Goal: Task Accomplishment & Management: Manage account settings

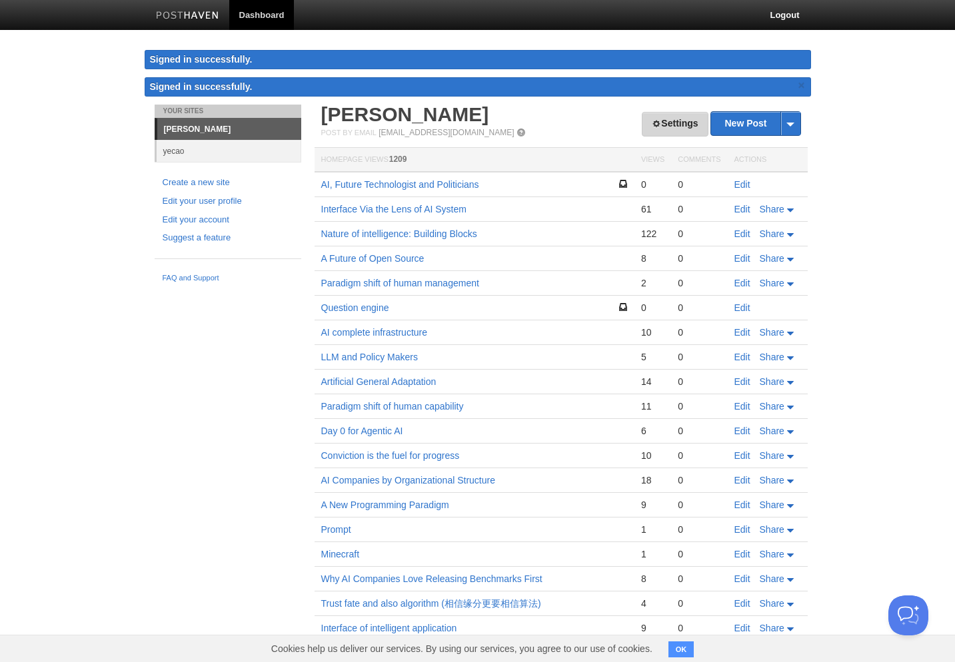
click at [674, 131] on link "Settings" at bounding box center [675, 124] width 66 height 25
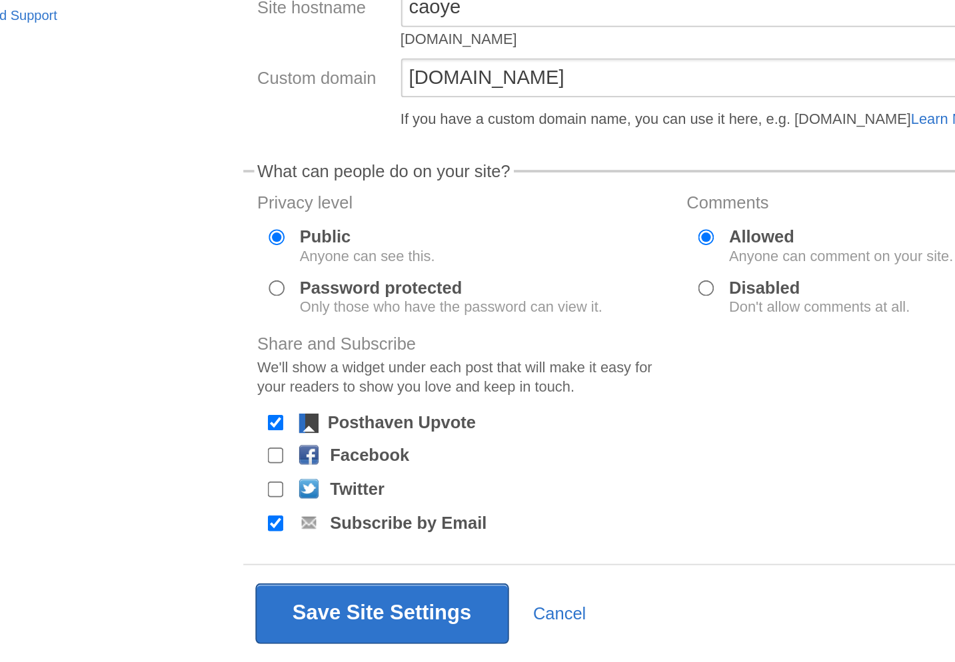
click at [369, 507] on label "Twitter" at bounding box center [384, 511] width 30 height 9
click at [335, 507] on input "Twitter" at bounding box center [339, 511] width 9 height 9
checkbox input "true"
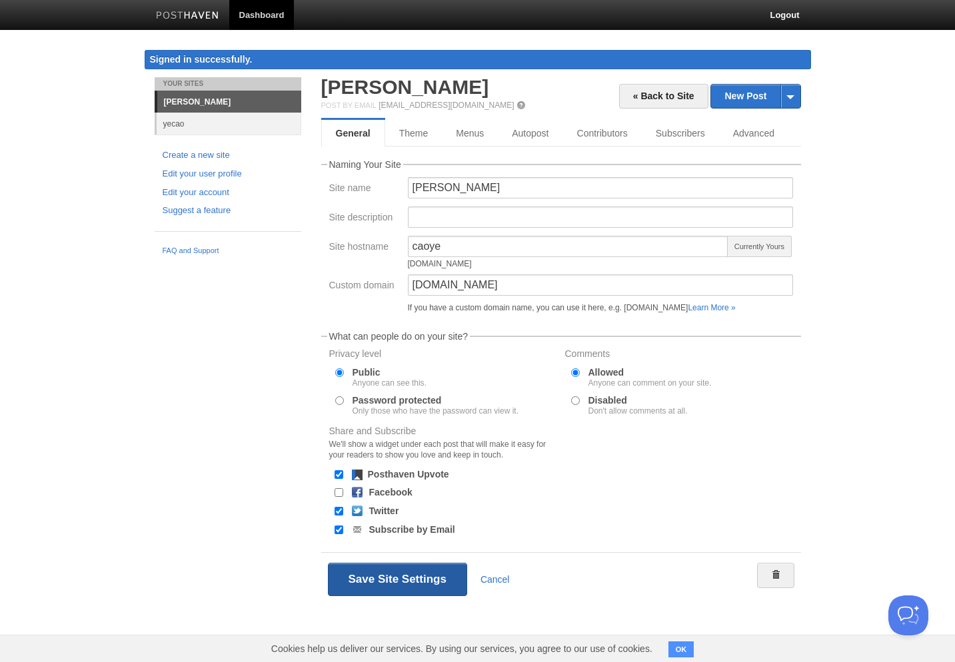
click at [433, 578] on button "Save Site Settings" at bounding box center [397, 579] width 139 height 33
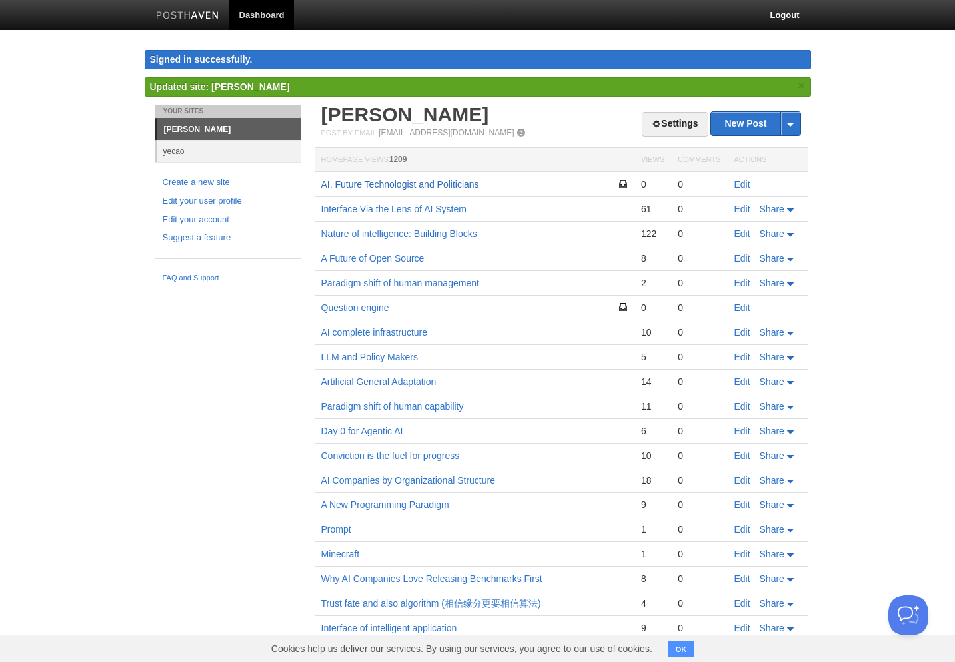
click at [443, 187] on link "AI, Future Technologist and Politicians" at bounding box center [400, 184] width 158 height 11
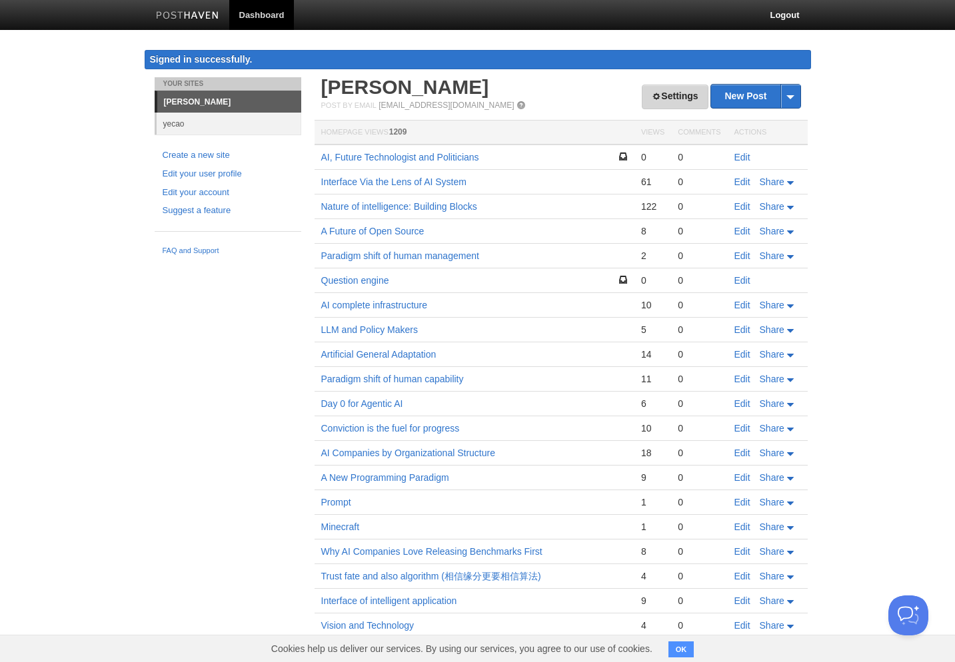
click at [678, 103] on link "Settings" at bounding box center [675, 97] width 66 height 25
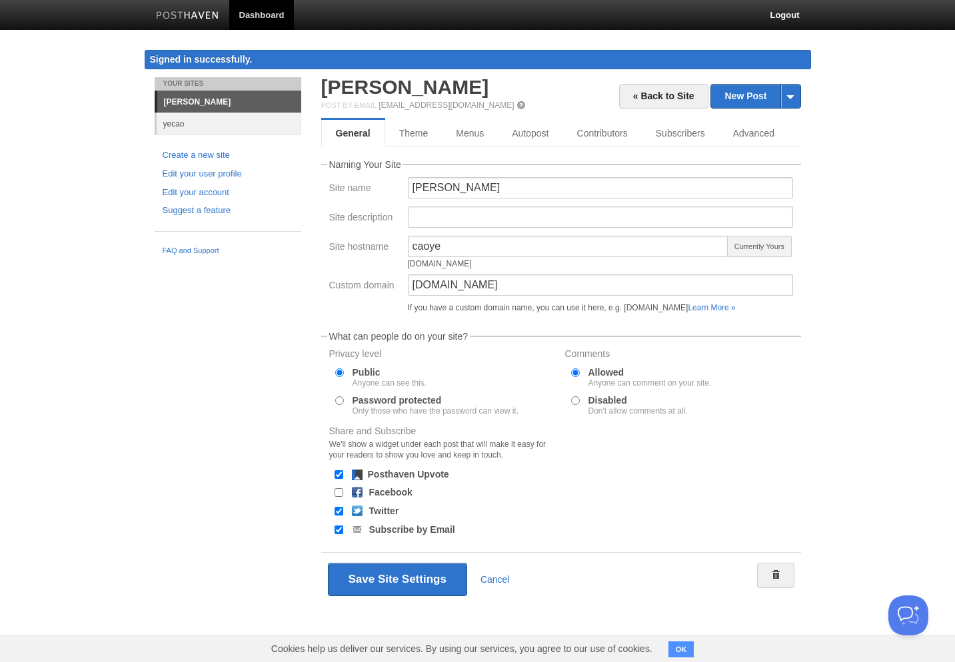
click at [337, 512] on input "Twitter" at bounding box center [339, 511] width 9 height 9
checkbox input "false"
click at [437, 587] on button "Save Site Settings" at bounding box center [397, 579] width 139 height 33
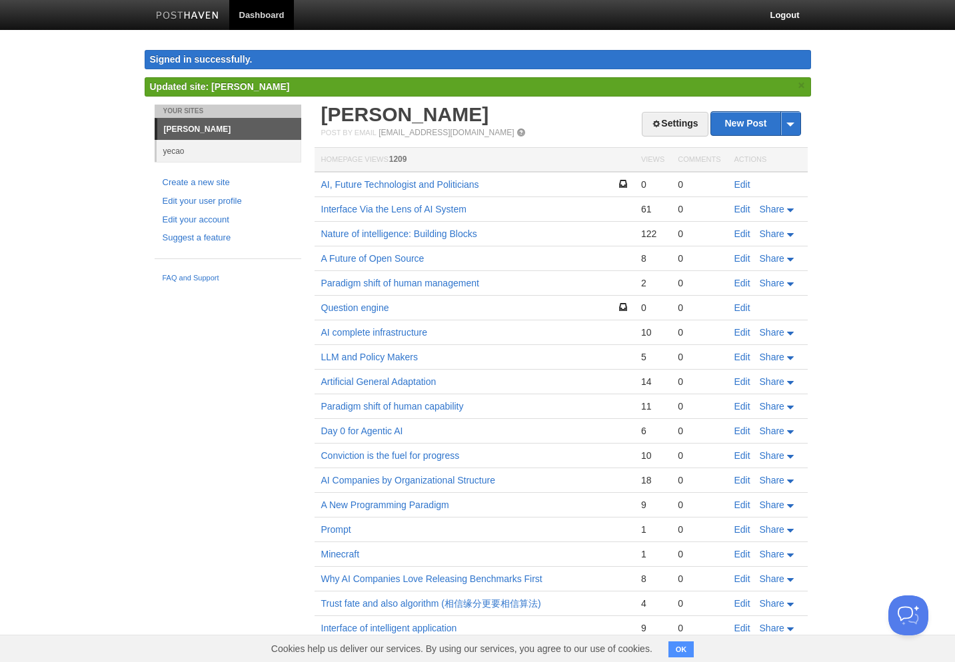
click at [660, 106] on h2 "[PERSON_NAME]" at bounding box center [561, 115] width 480 height 20
click at [660, 131] on link "Settings" at bounding box center [675, 124] width 66 height 25
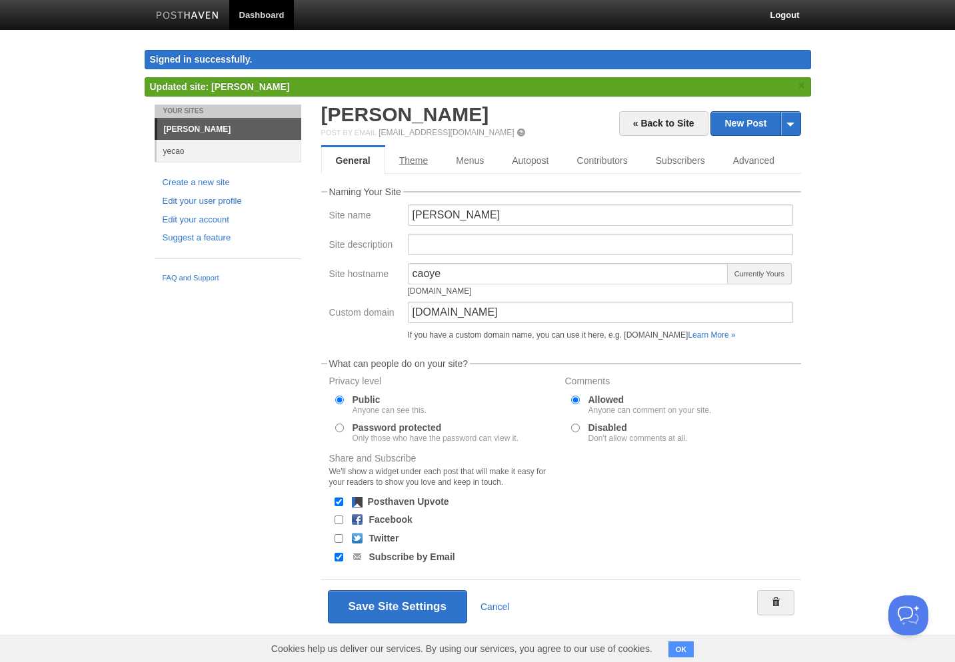
click at [419, 171] on link "Theme" at bounding box center [413, 160] width 57 height 27
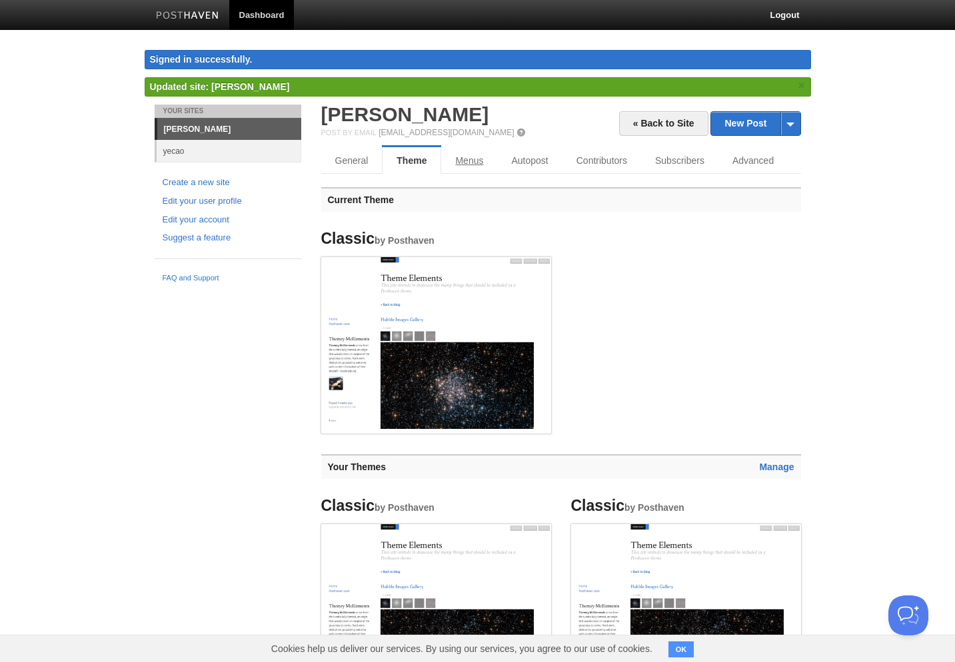
click at [481, 167] on link "Menus" at bounding box center [469, 160] width 56 height 27
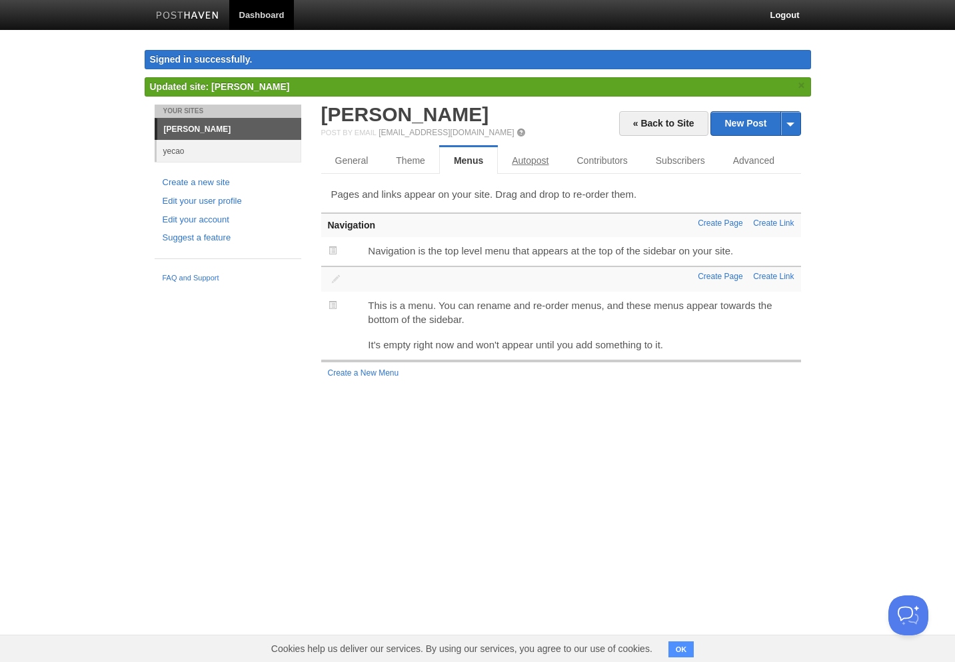
click at [541, 168] on link "Autopost" at bounding box center [530, 160] width 65 height 27
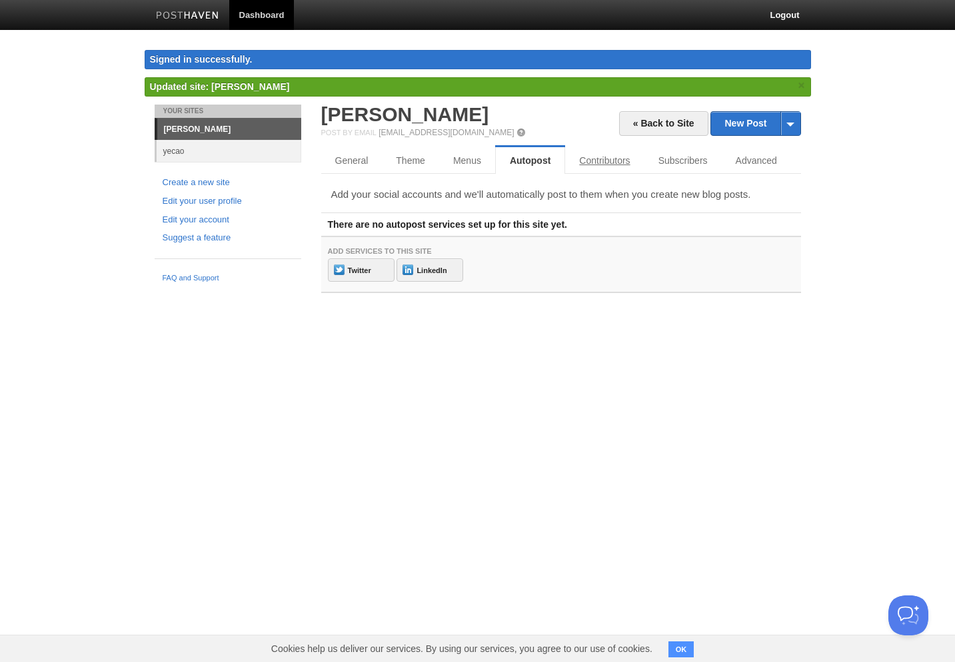
click at [616, 161] on link "Contributors" at bounding box center [604, 160] width 79 height 27
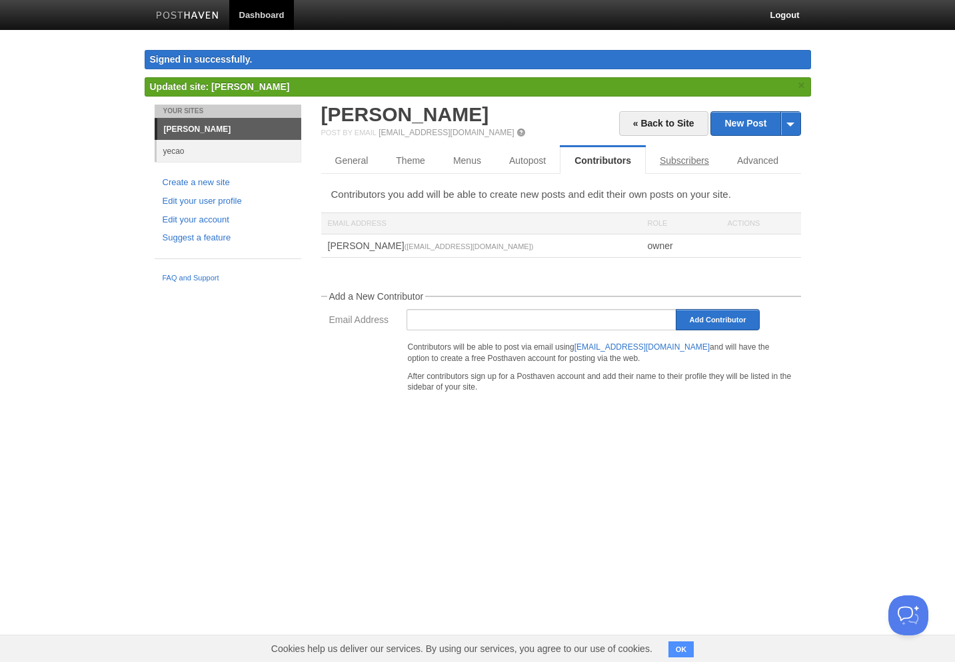
click at [696, 161] on link "Subscribers" at bounding box center [684, 160] width 77 height 27
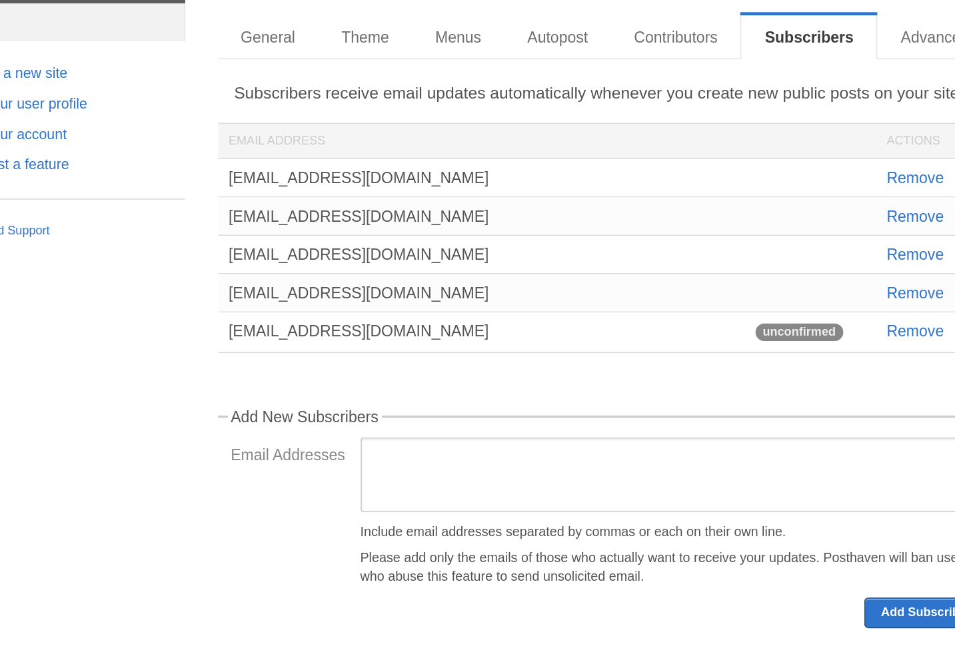
click at [321, 301] on div "[EMAIL_ADDRESS][DOMAIN_NAME]" at bounding box center [481, 312] width 320 height 23
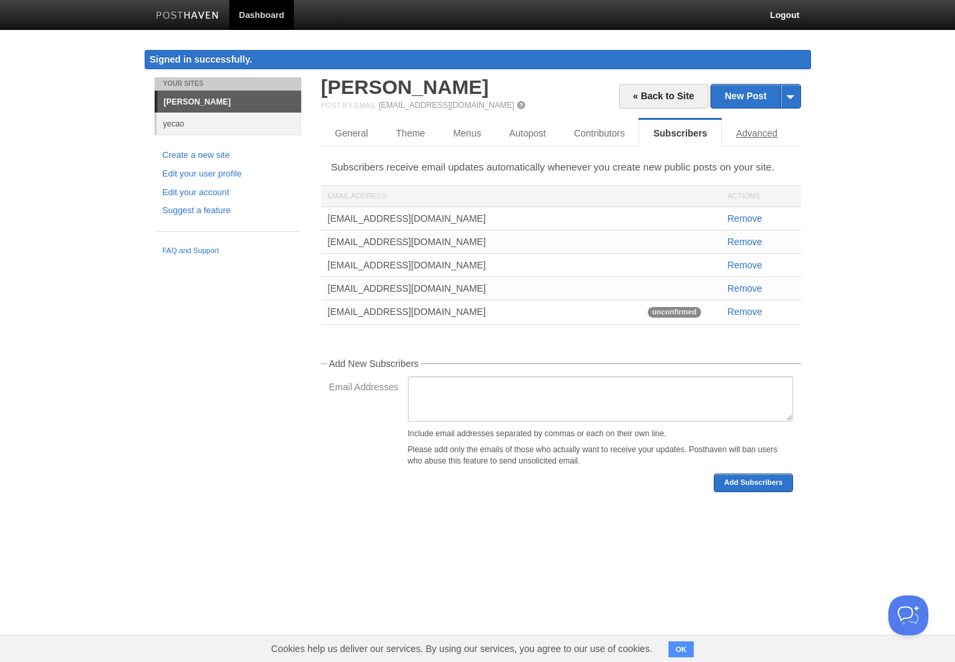
click at [779, 127] on link "Advanced" at bounding box center [756, 133] width 69 height 27
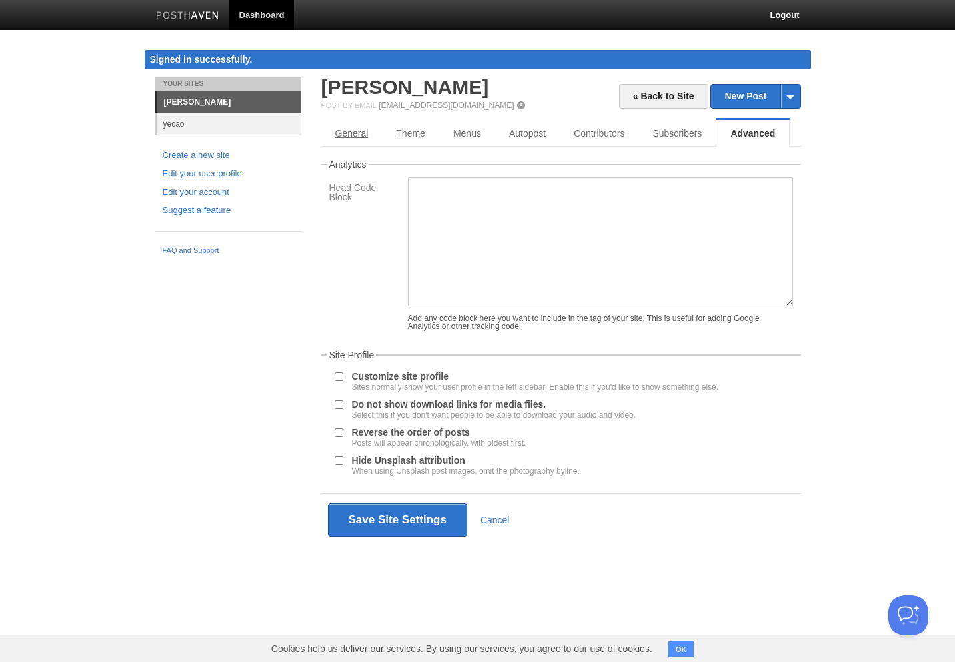
click at [368, 133] on link "General" at bounding box center [351, 133] width 61 height 27
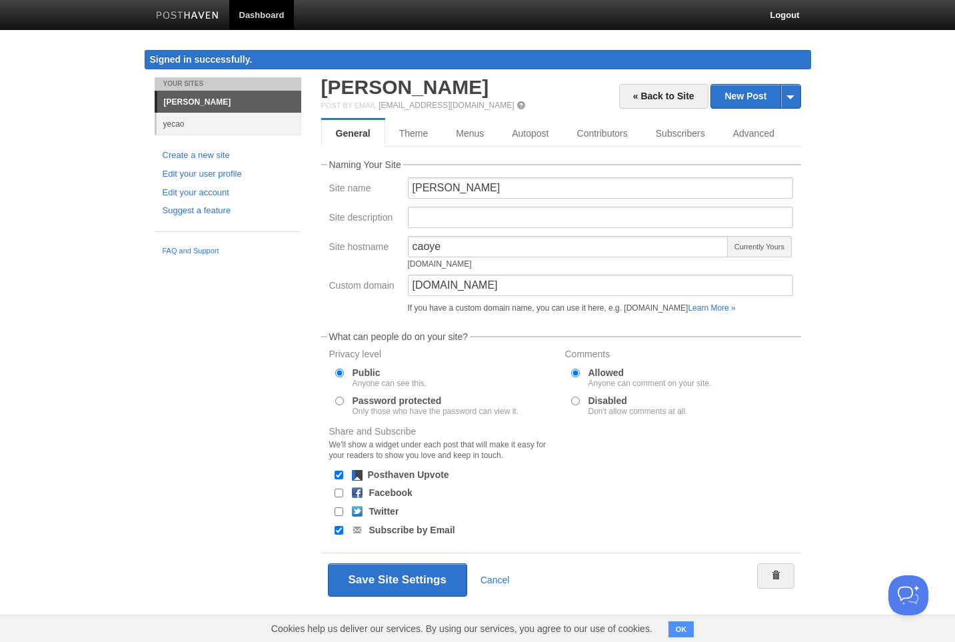
click at [457, 319] on form "Naming Your Site Site name [PERSON_NAME] Site description Site hostname [PERSON…" at bounding box center [561, 383] width 480 height 447
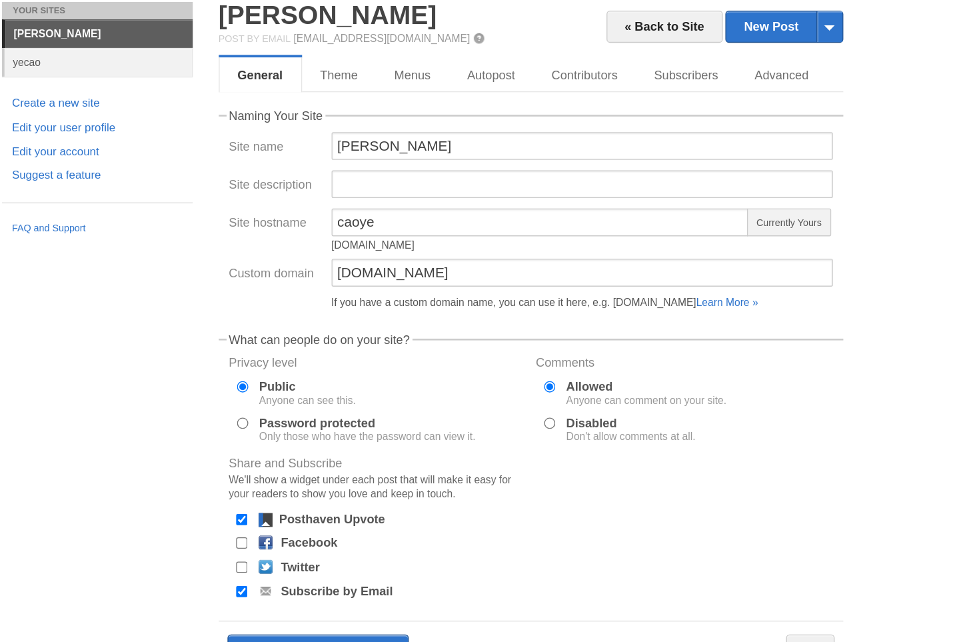
click at [408, 304] on div "If you have a custom domain name, you can use it here, e.g. [DOMAIN_NAME] Learn…" at bounding box center [600, 308] width 385 height 8
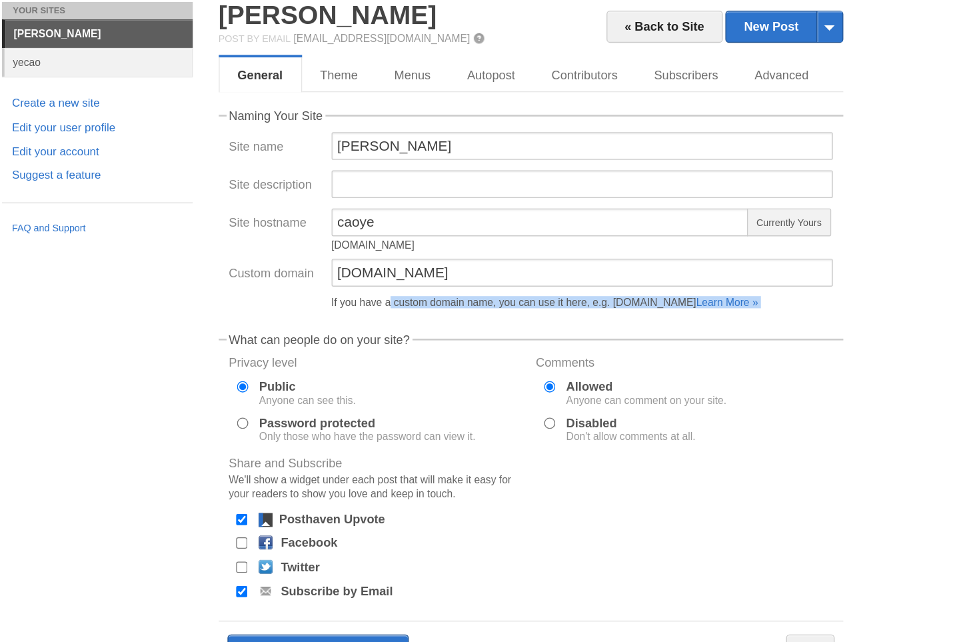
click at [408, 304] on div "If you have a custom domain name, you can use it here, e.g. [DOMAIN_NAME] Learn…" at bounding box center [600, 308] width 385 height 8
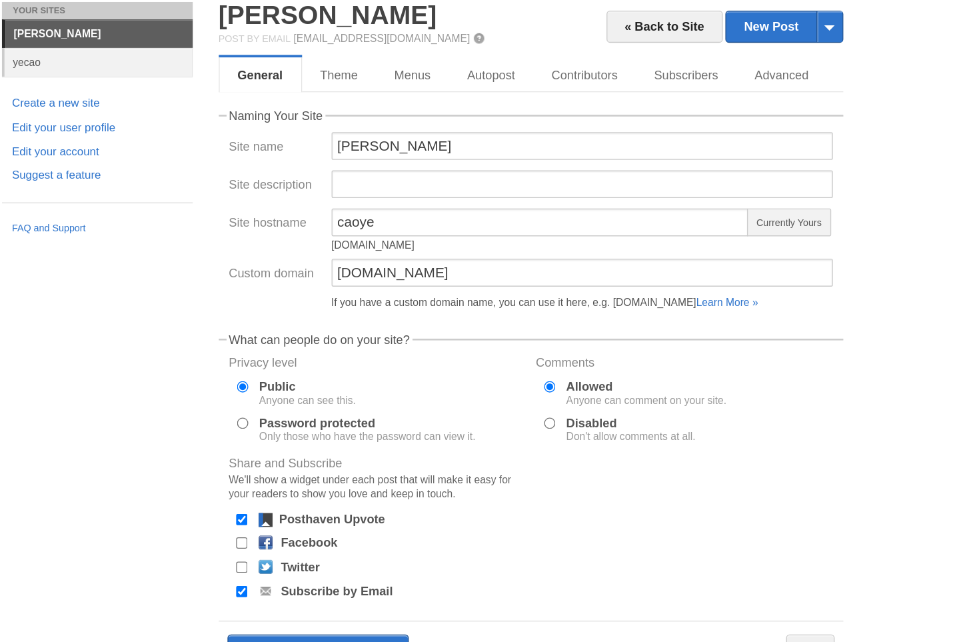
click at [408, 304] on div "If you have a custom domain name, you can use it here, e.g. [DOMAIN_NAME] Learn…" at bounding box center [600, 308] width 385 height 8
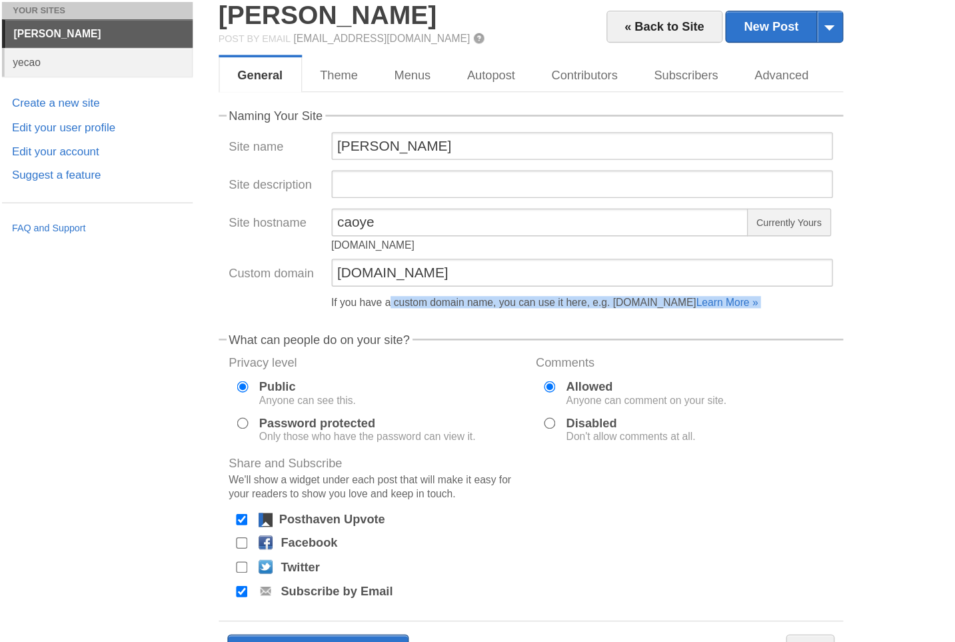
click at [436, 304] on div "If you have a custom domain name, you can use it here, e.g. [DOMAIN_NAME] Learn…" at bounding box center [600, 308] width 385 height 8
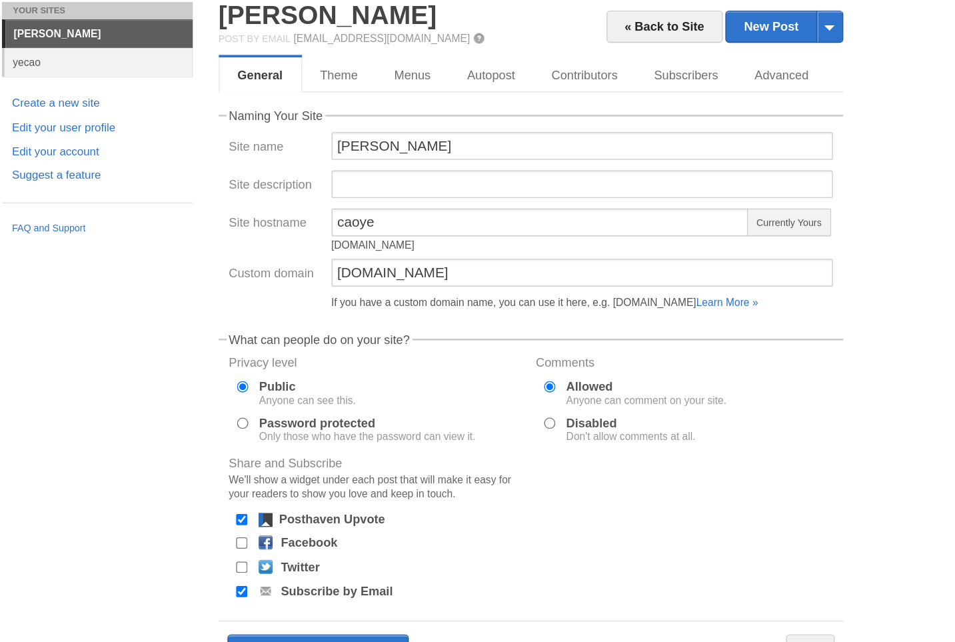
click at [436, 304] on div "If you have a custom domain name, you can use it here, e.g. [DOMAIN_NAME] Learn…" at bounding box center [600, 308] width 385 height 8
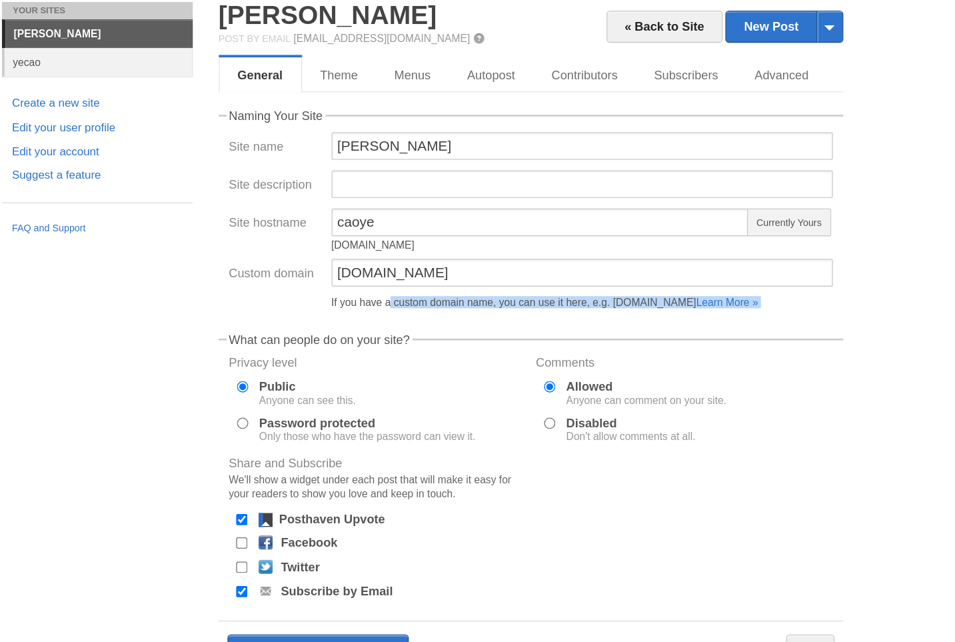
click at [460, 304] on div "If you have a custom domain name, you can use it here, e.g. [DOMAIN_NAME] Learn…" at bounding box center [600, 308] width 385 height 8
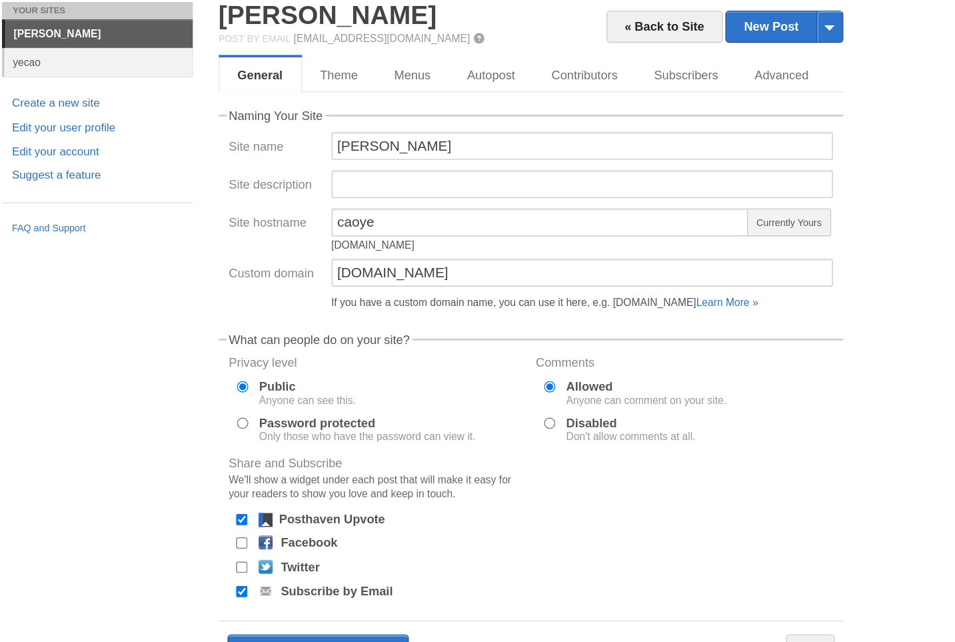
click at [460, 304] on div "If you have a custom domain name, you can use it here, e.g. [DOMAIN_NAME] Learn…" at bounding box center [600, 308] width 385 height 8
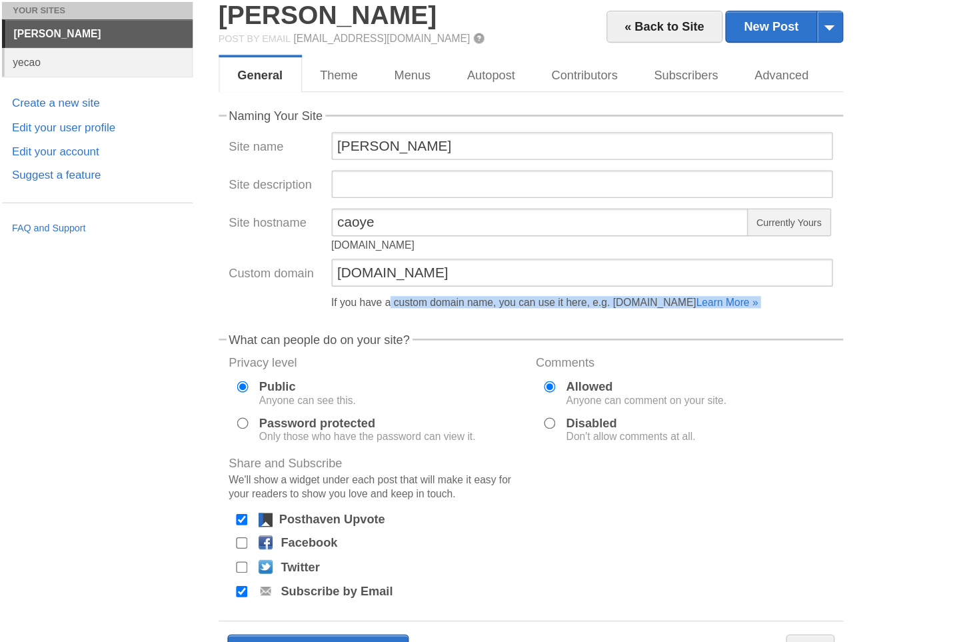
click at [460, 304] on div "If you have a custom domain name, you can use it here, e.g. [DOMAIN_NAME] Learn…" at bounding box center [600, 308] width 385 height 8
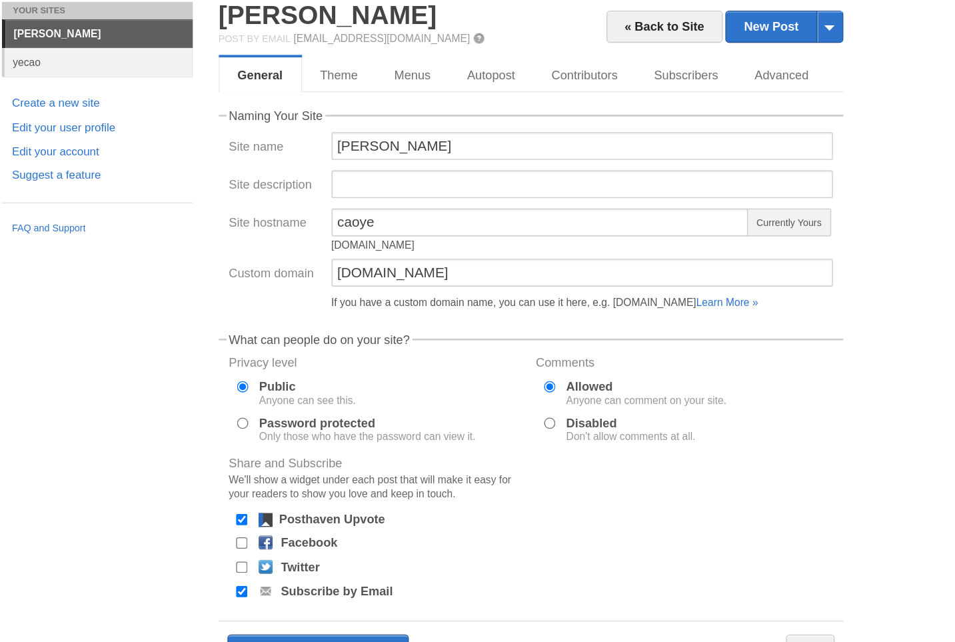
click at [471, 304] on div "If you have a custom domain name, you can use it here, e.g. [DOMAIN_NAME] Learn…" at bounding box center [600, 308] width 385 height 8
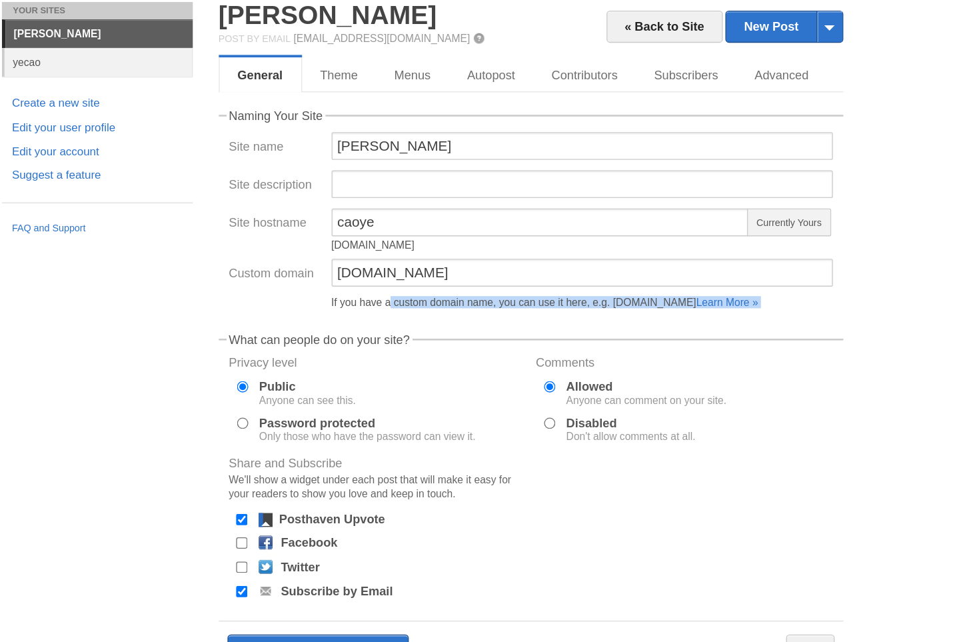
click at [489, 304] on div "If you have a custom domain name, you can use it here, e.g. [DOMAIN_NAME] Learn…" at bounding box center [600, 308] width 385 height 8
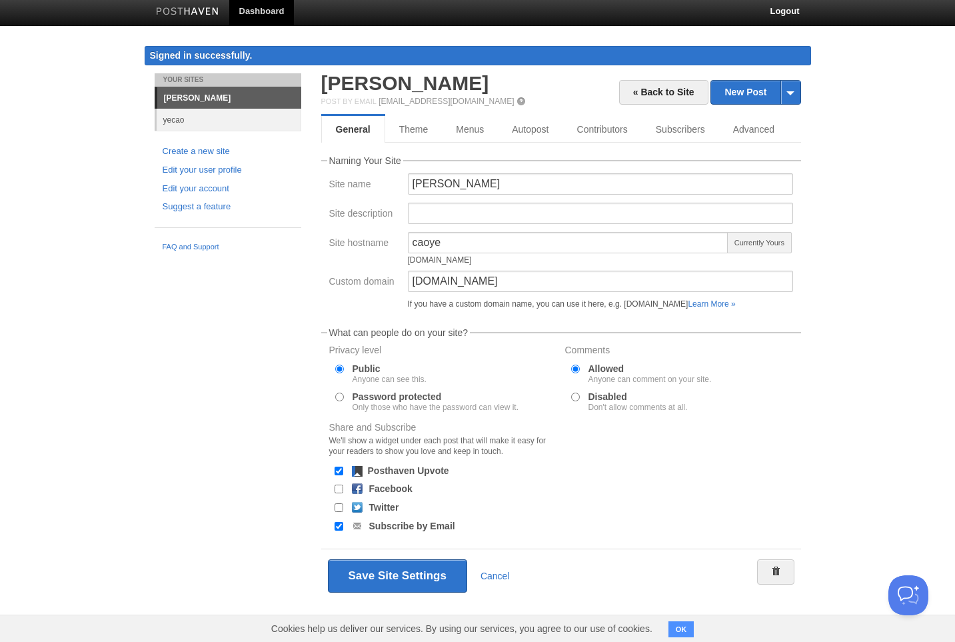
scroll to position [2, 0]
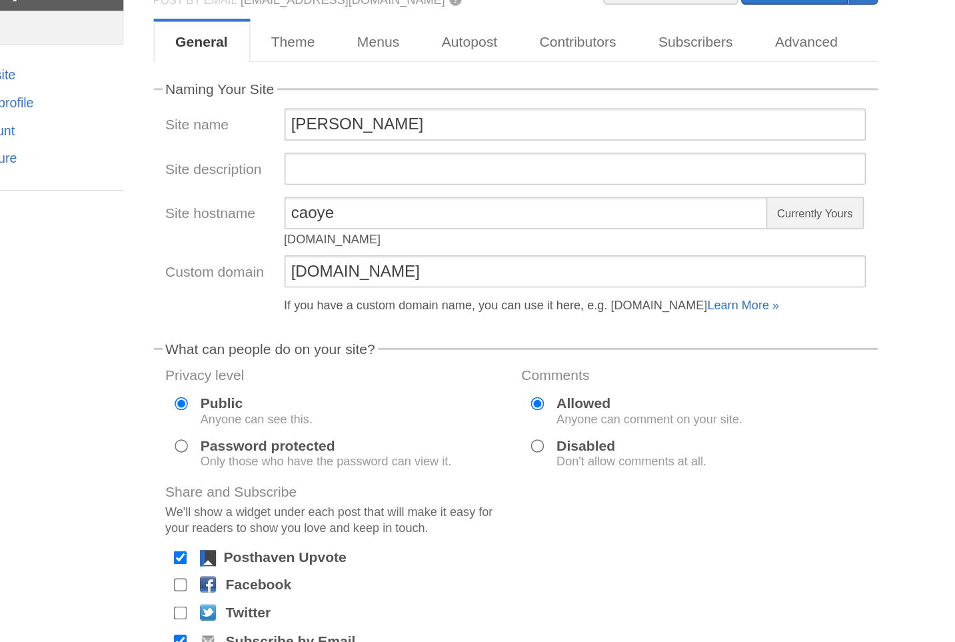
click at [408, 302] on div "If you have a custom domain name, you can use it here, e.g. [DOMAIN_NAME] Learn…" at bounding box center [600, 306] width 385 height 8
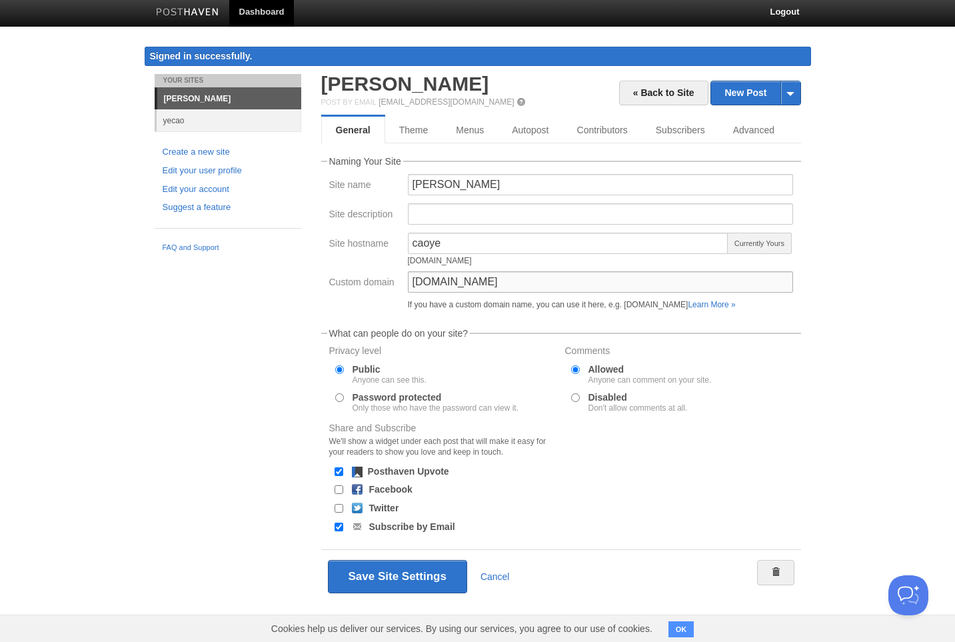
click at [519, 285] on input "[DOMAIN_NAME]" at bounding box center [600, 281] width 385 height 21
click at [499, 285] on input "[DOMAIN_NAME]" at bounding box center [600, 281] width 385 height 21
paste input "ai"
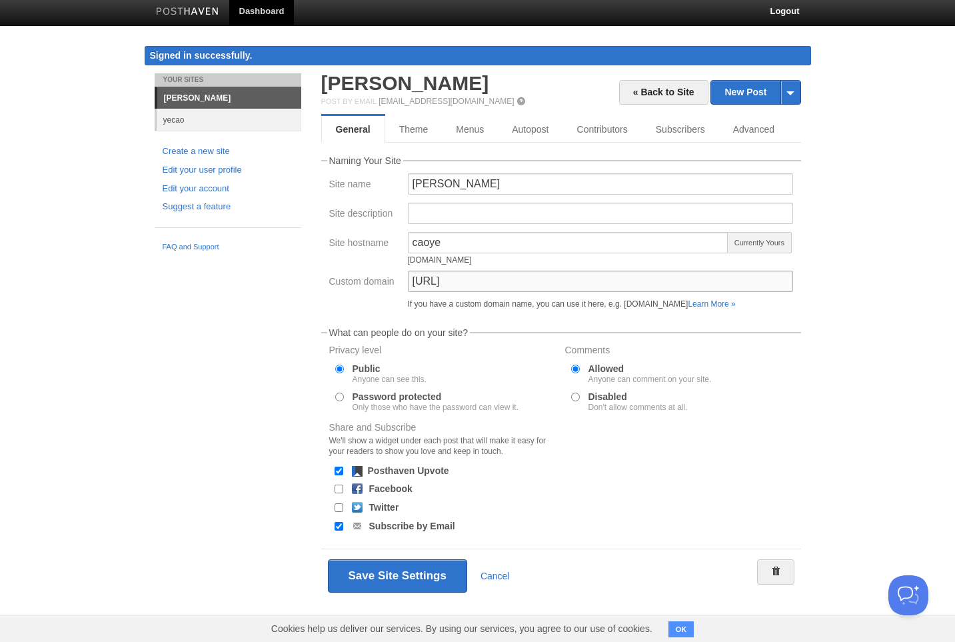
scroll to position [4, 0]
type input "[URL]"
click at [396, 589] on button "Save Site Settings" at bounding box center [397, 575] width 139 height 33
click at [402, 577] on button "Save Site Settings" at bounding box center [397, 575] width 139 height 33
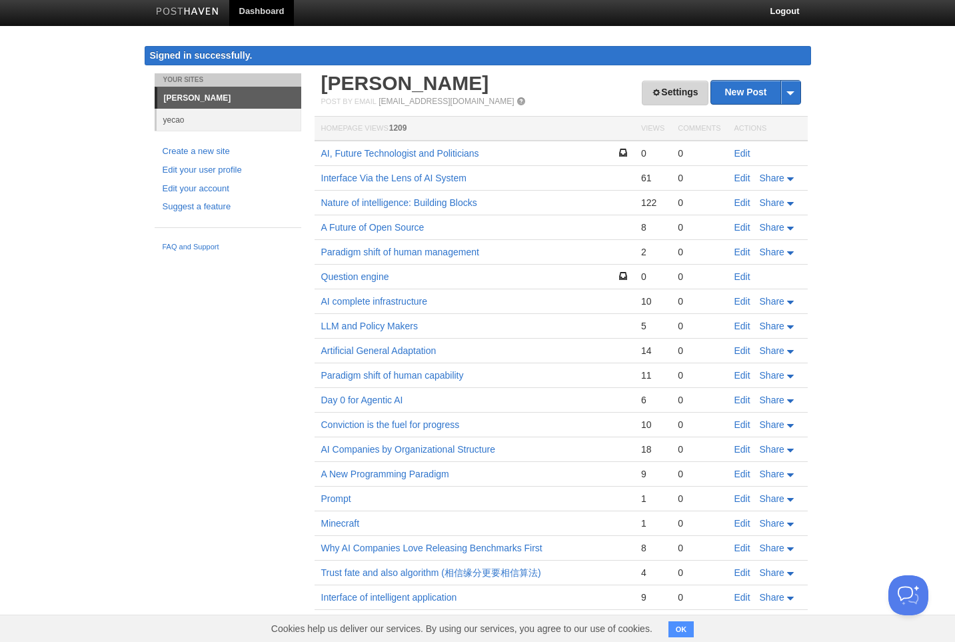
click at [687, 102] on link "Settings" at bounding box center [675, 93] width 66 height 25
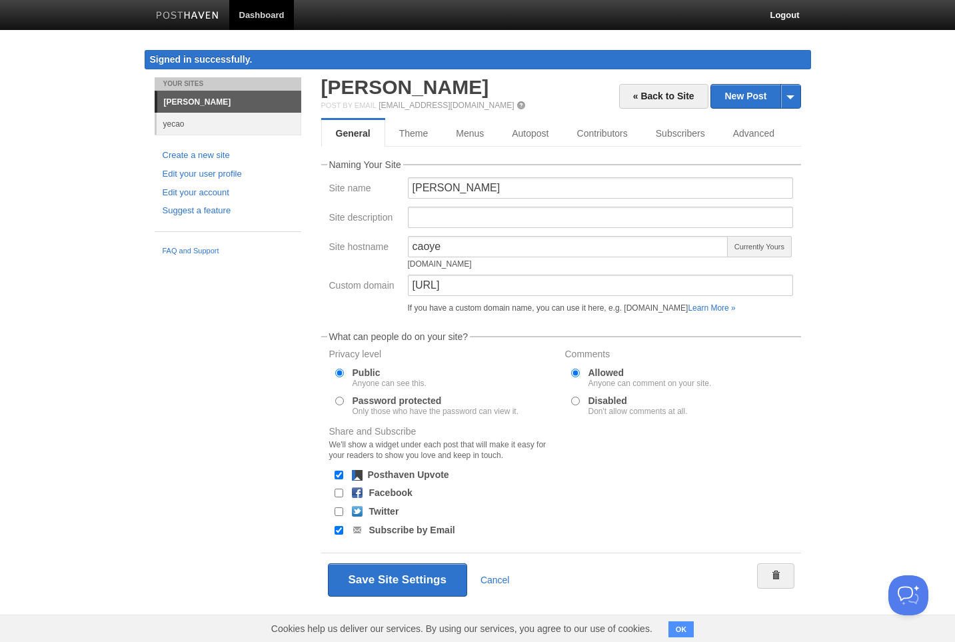
scroll to position [4, 0]
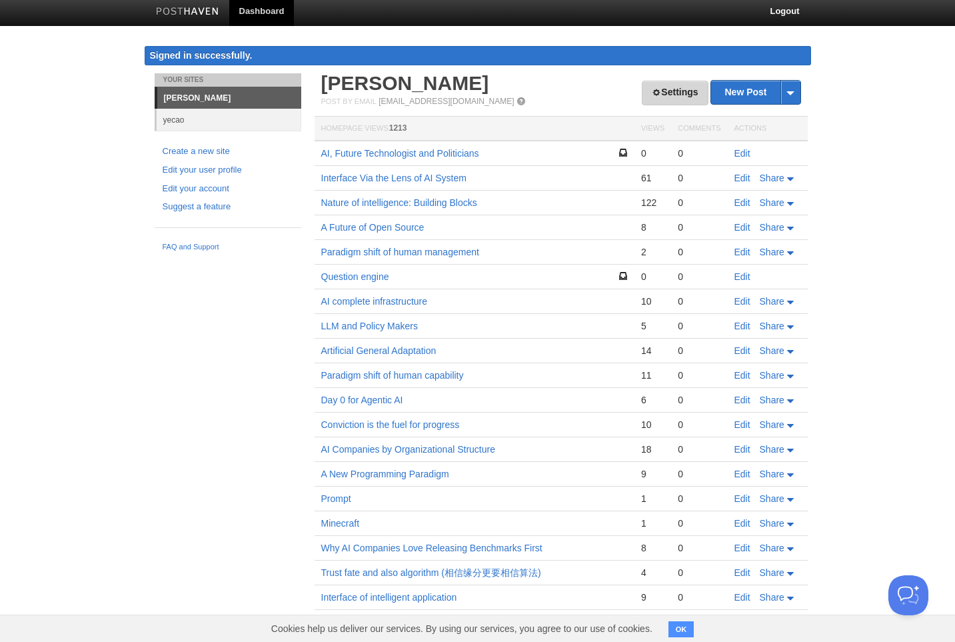
click at [659, 95] on link "Settings" at bounding box center [675, 93] width 66 height 25
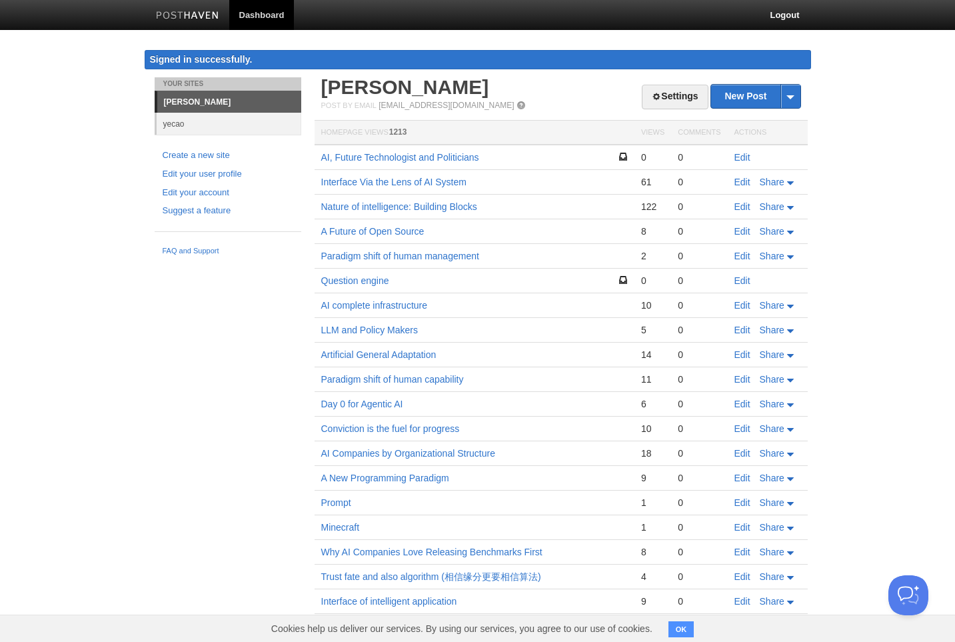
scroll to position [4, 0]
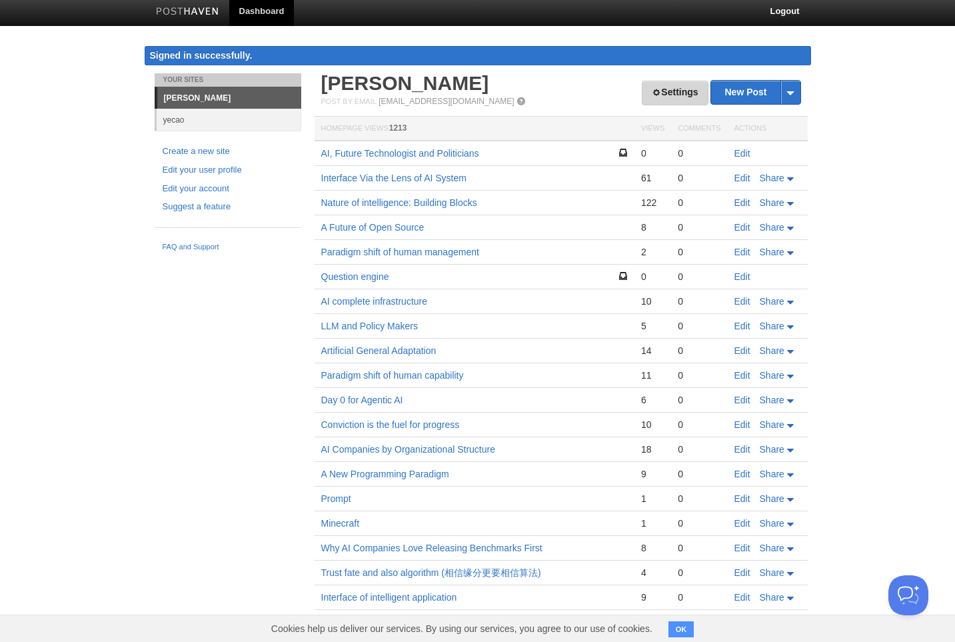
click at [680, 95] on link "Settings" at bounding box center [675, 93] width 66 height 25
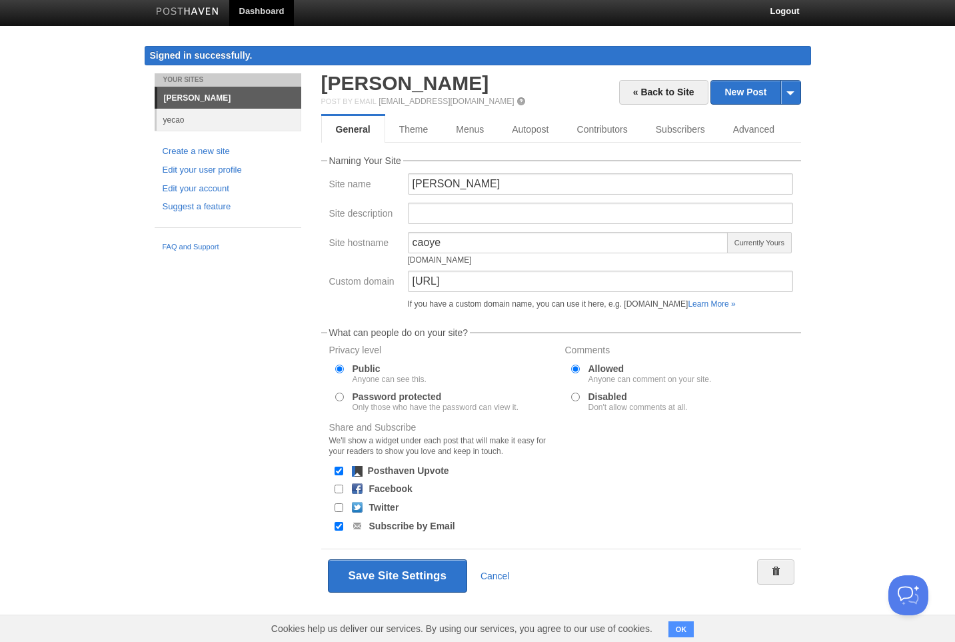
scroll to position [4, 0]
